Goal: Information Seeking & Learning: Learn about a topic

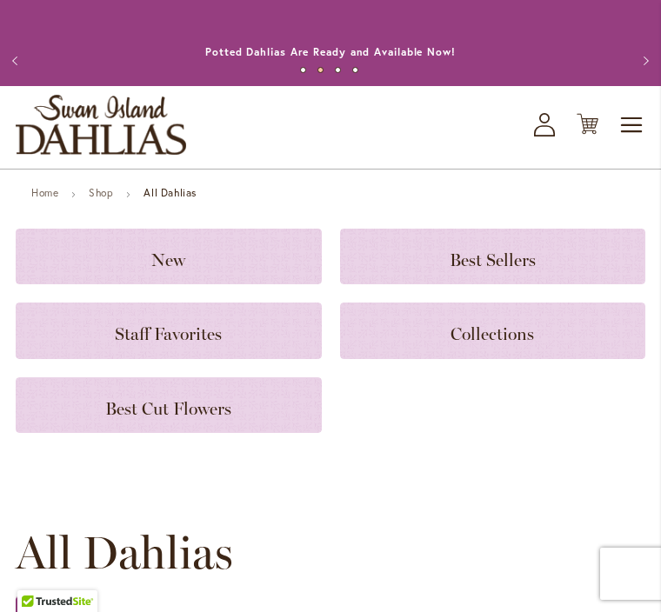
click at [177, 337] on div "Staff Favorites" at bounding box center [169, 331] width 306 height 56
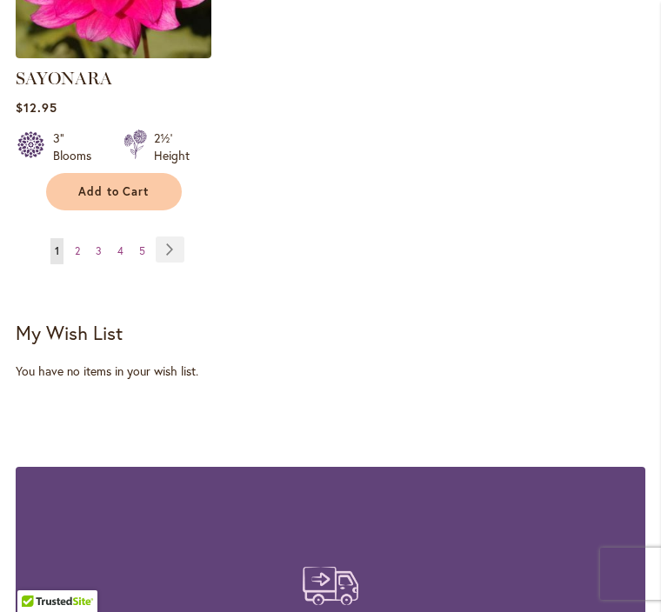
scroll to position [2476, 0]
click at [174, 237] on link "Page Next" at bounding box center [170, 250] width 29 height 26
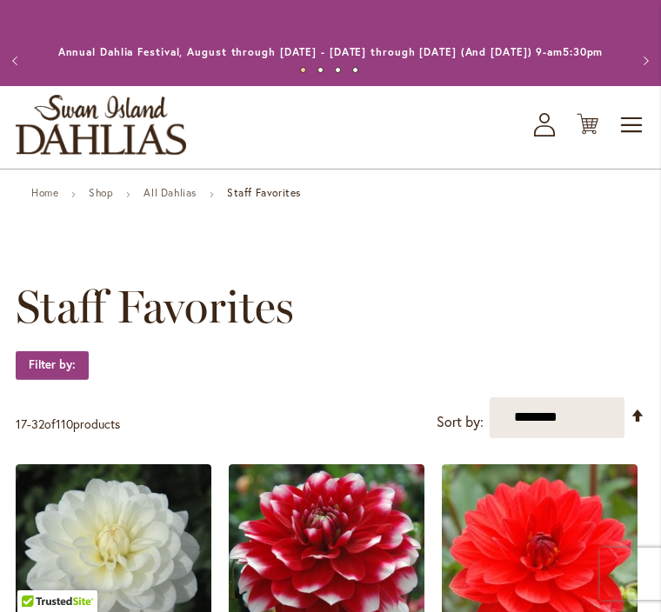
click at [104, 199] on link "Shop" at bounding box center [101, 192] width 24 height 13
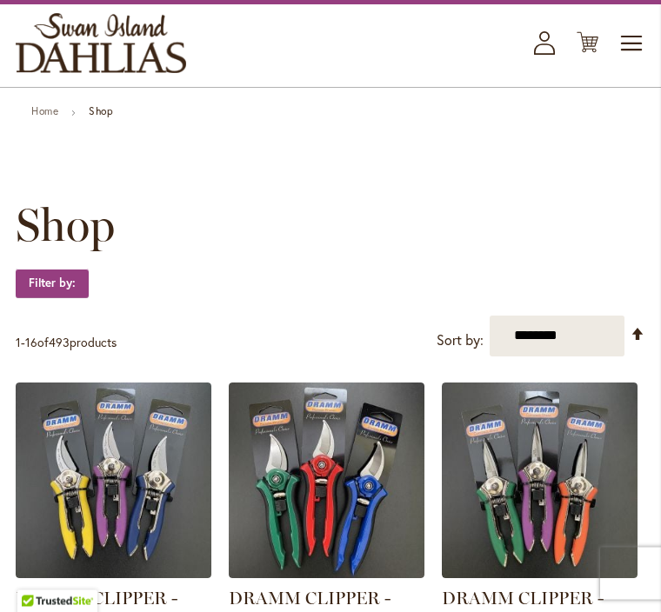
scroll to position [55, 0]
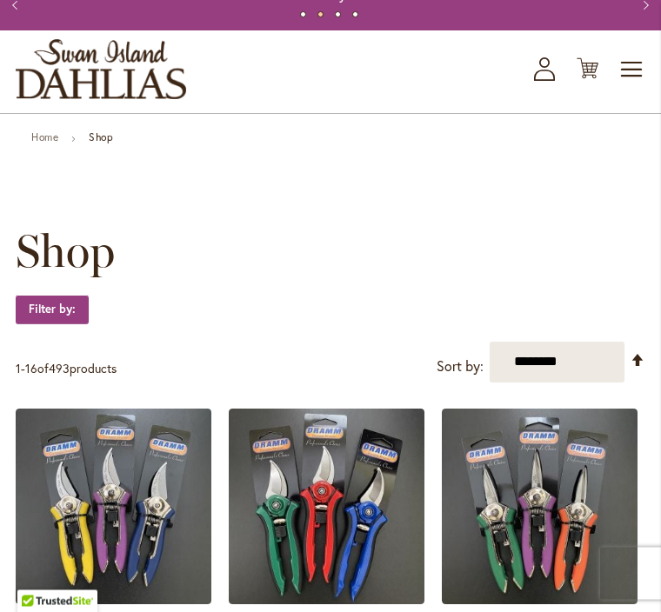
click at [45, 144] on link "Home" at bounding box center [44, 137] width 27 height 13
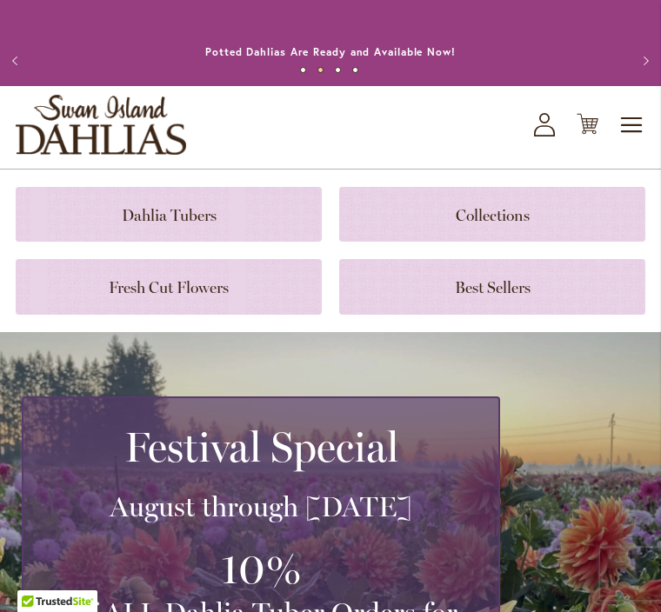
click at [476, 233] on link at bounding box center [492, 214] width 306 height 55
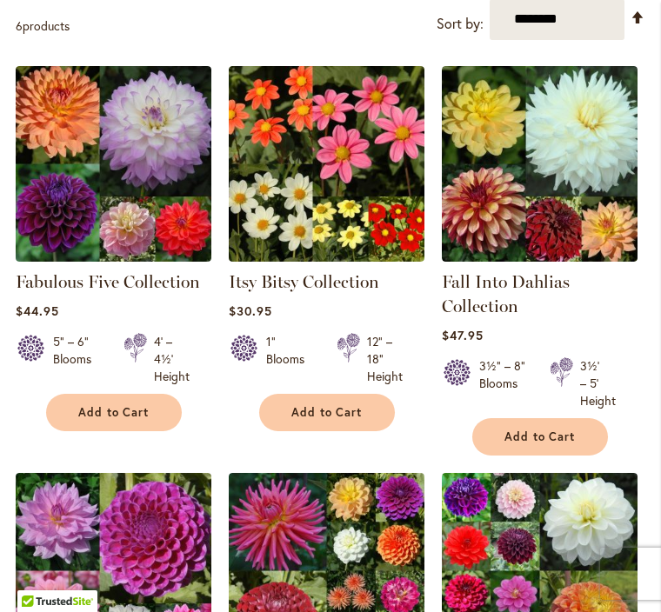
scroll to position [395, 0]
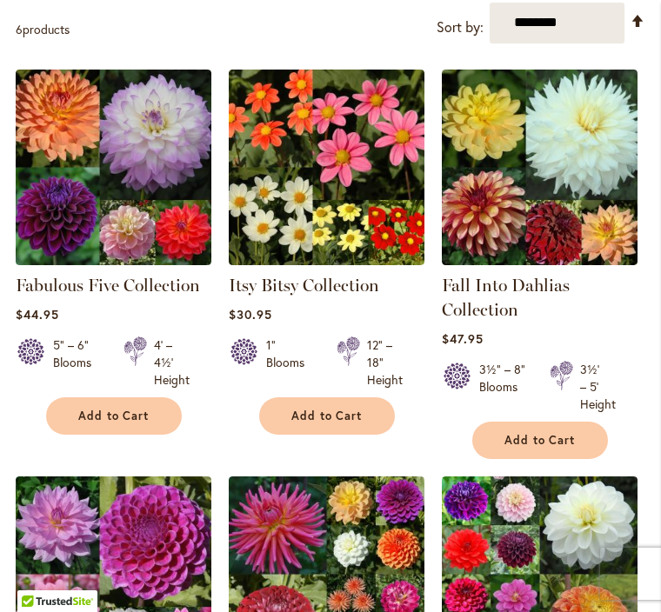
click at [504, 184] on img at bounding box center [540, 168] width 196 height 196
click at [546, 180] on img at bounding box center [540, 168] width 196 height 196
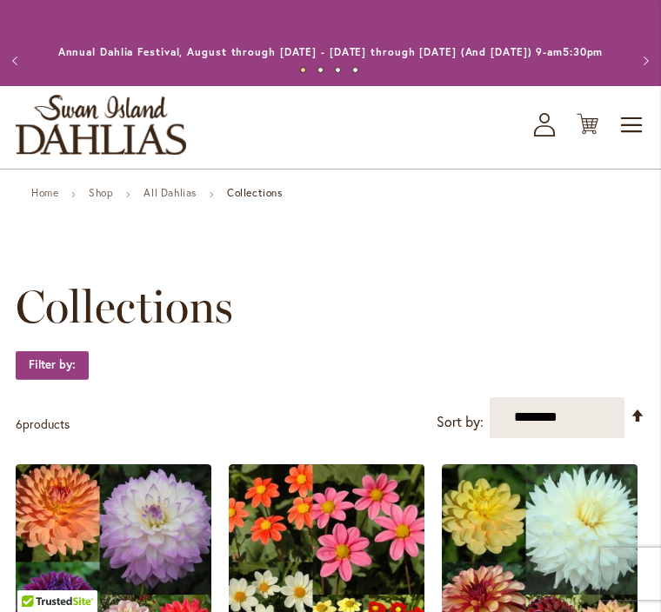
click at [42, 199] on link "Home" at bounding box center [44, 192] width 27 height 13
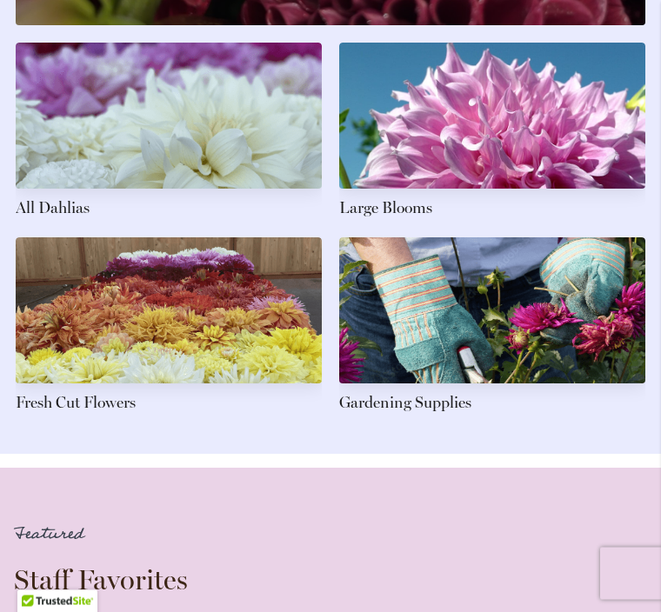
scroll to position [2324, 0]
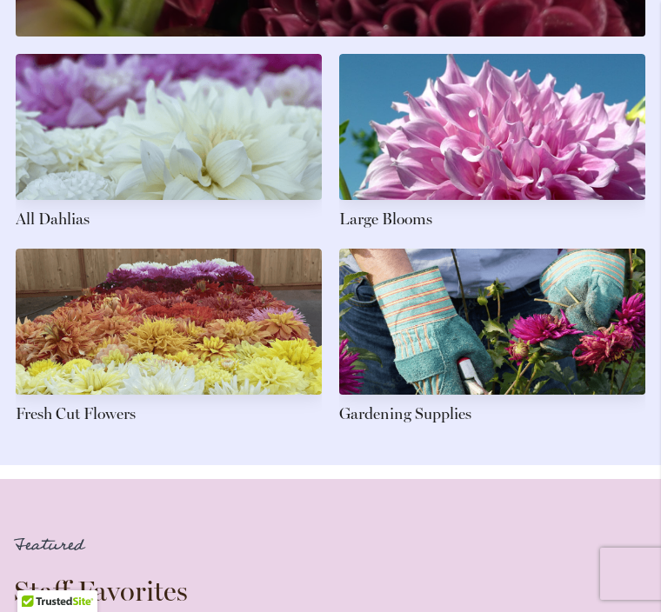
click at [477, 180] on link at bounding box center [492, 142] width 306 height 177
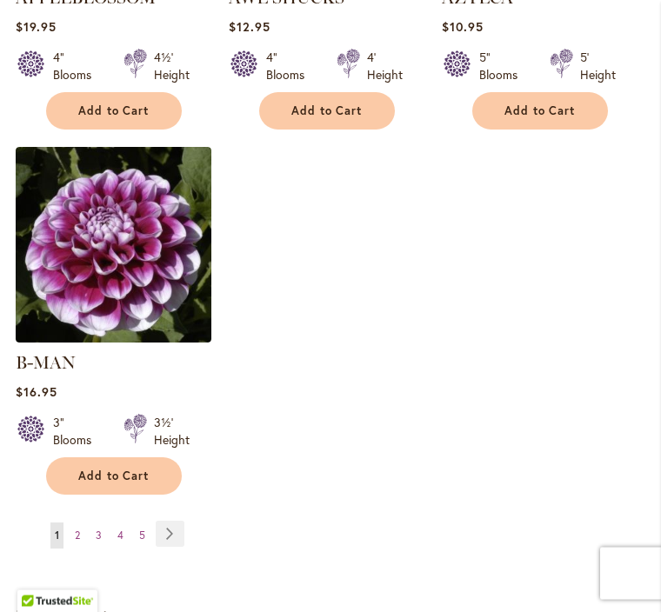
scroll to position [2414, 0]
click at [179, 529] on link "Page Next" at bounding box center [170, 534] width 29 height 26
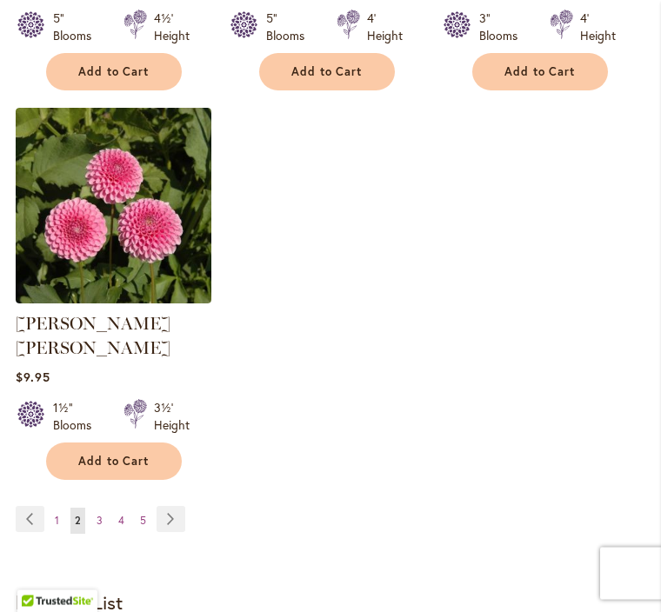
scroll to position [2429, 0]
click at [176, 511] on link "Page Next" at bounding box center [171, 519] width 29 height 26
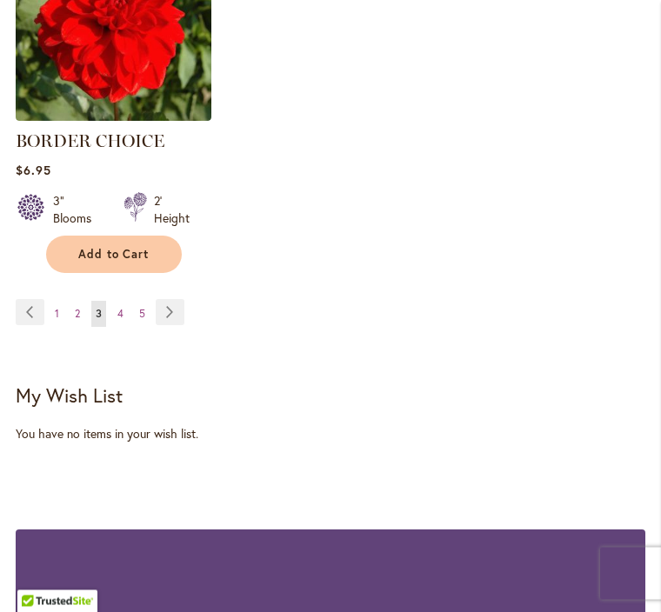
scroll to position [2612, 0]
click at [181, 325] on link "Page Next" at bounding box center [170, 312] width 29 height 26
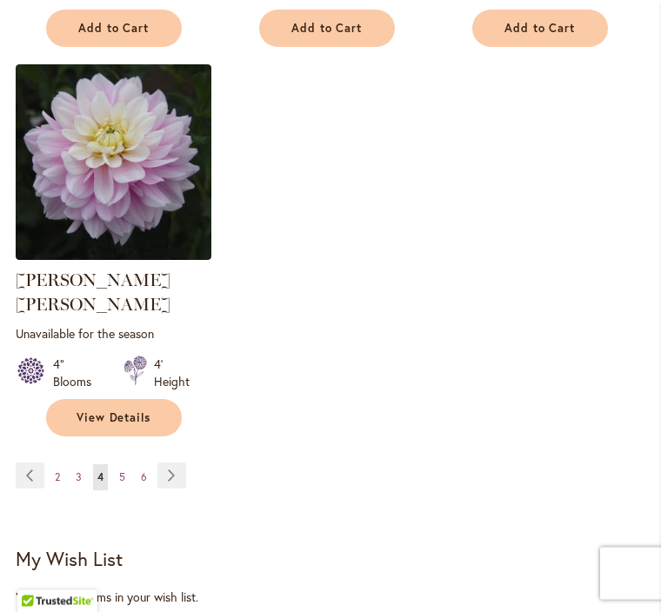
scroll to position [2497, 0]
click at [181, 467] on link "Page Next" at bounding box center [171, 476] width 29 height 26
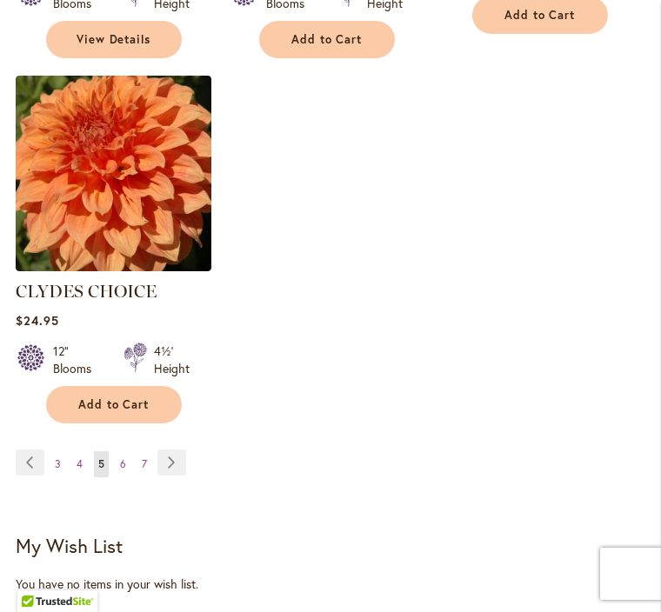
scroll to position [2507, 0]
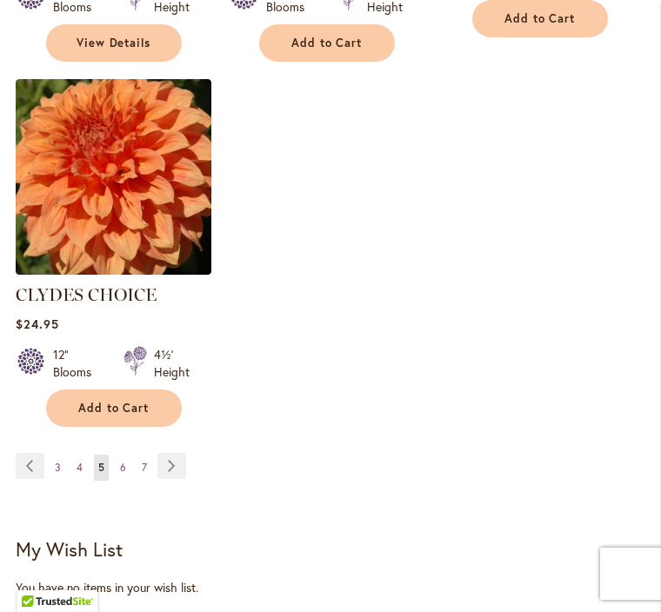
click at [168, 453] on link "Page Next" at bounding box center [171, 466] width 29 height 26
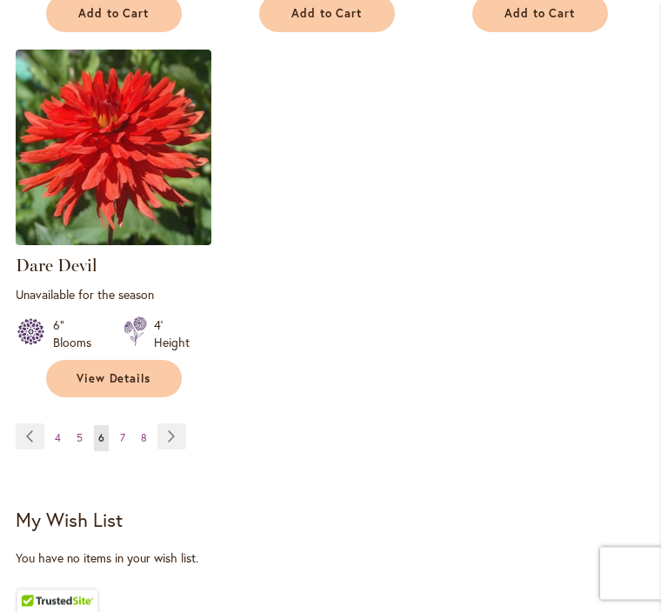
scroll to position [2559, 0]
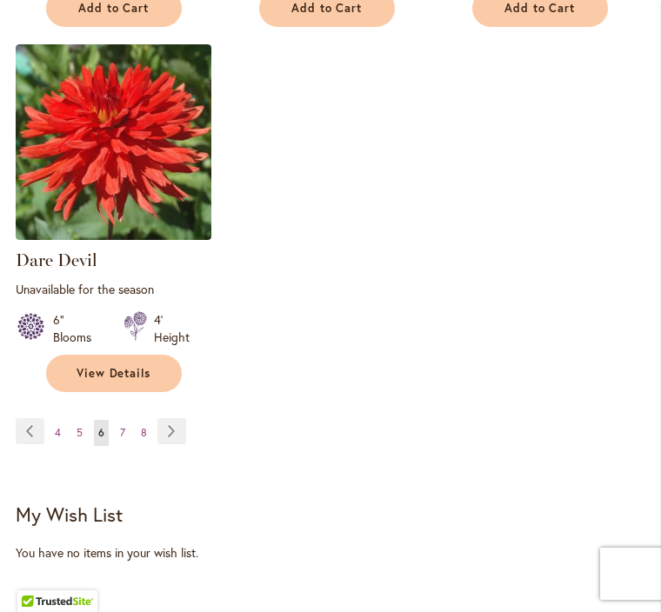
click at [165, 422] on link "Page Next" at bounding box center [171, 431] width 29 height 26
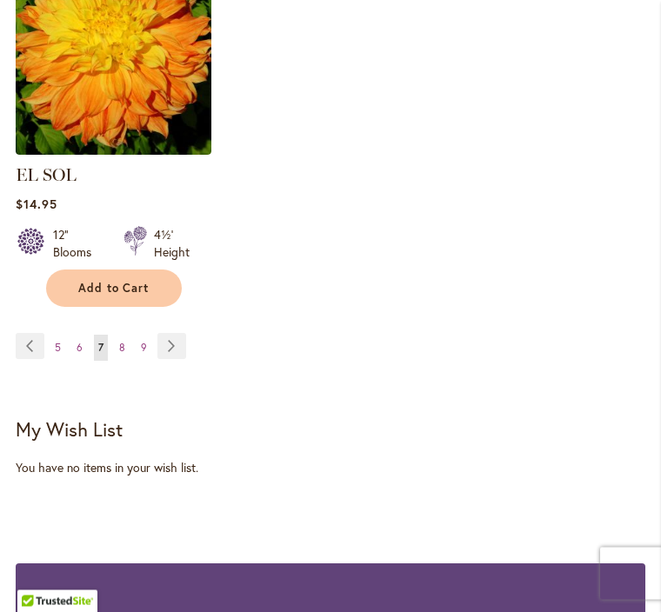
scroll to position [2602, 0]
click at [176, 339] on link "Page Next" at bounding box center [171, 346] width 29 height 26
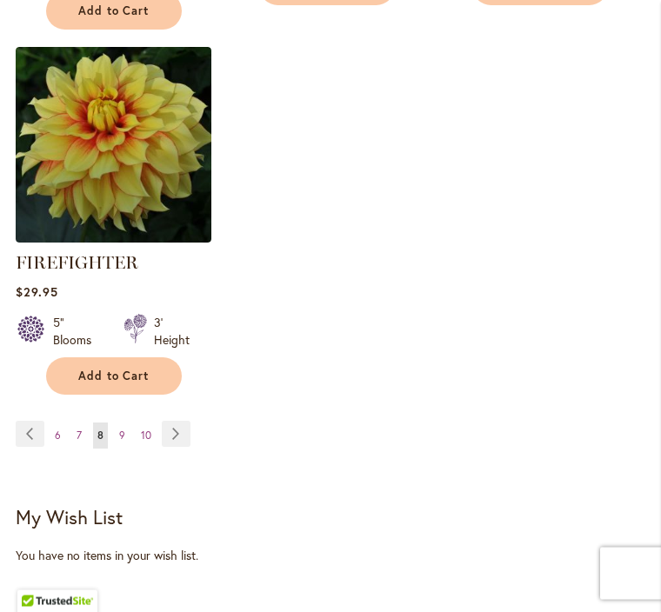
scroll to position [2574, 0]
click at [175, 445] on link "Page Next" at bounding box center [176, 434] width 29 height 26
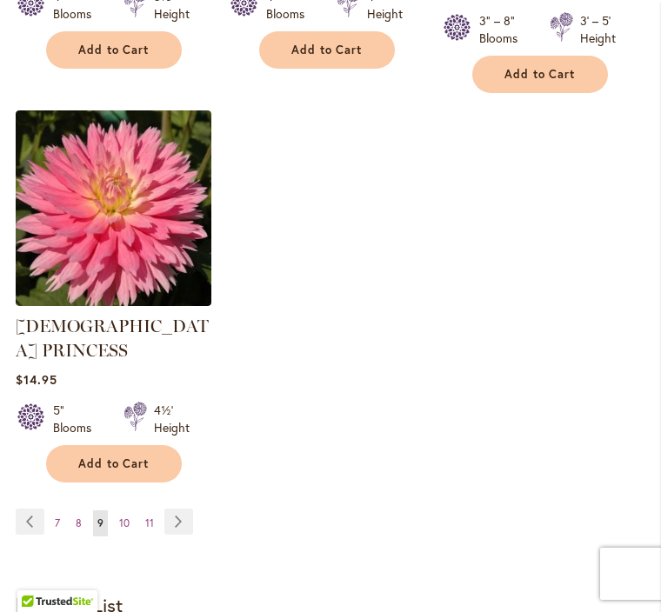
scroll to position [2563, 0]
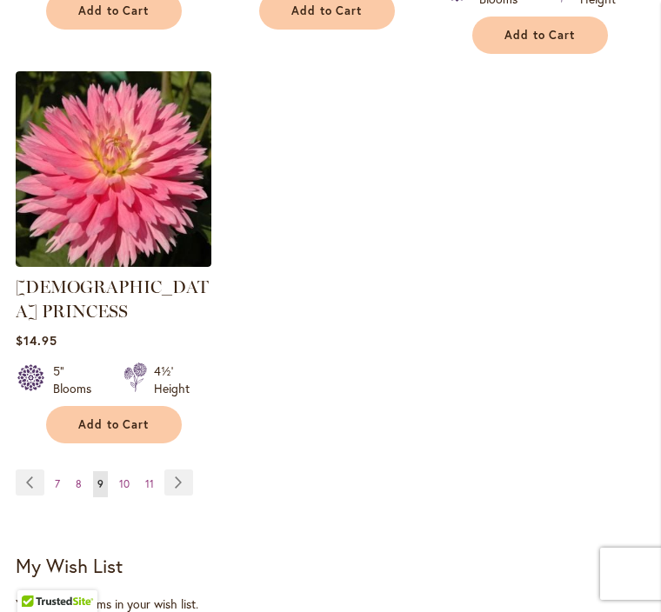
click at [181, 470] on link "Page Next" at bounding box center [178, 483] width 29 height 26
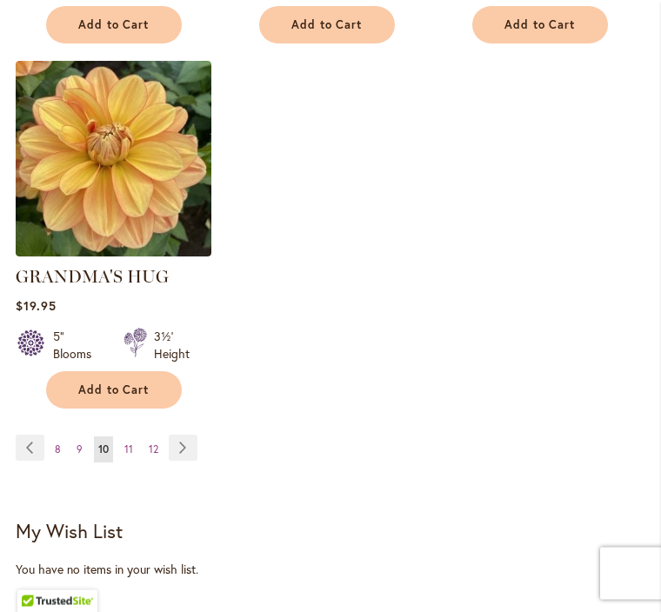
scroll to position [2505, 0]
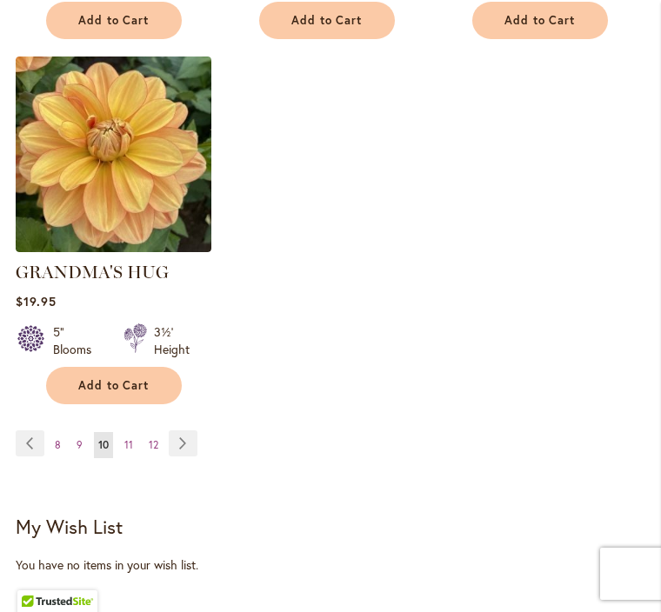
click at [185, 435] on link "Page Next" at bounding box center [183, 444] width 29 height 26
